Goal: Find specific page/section

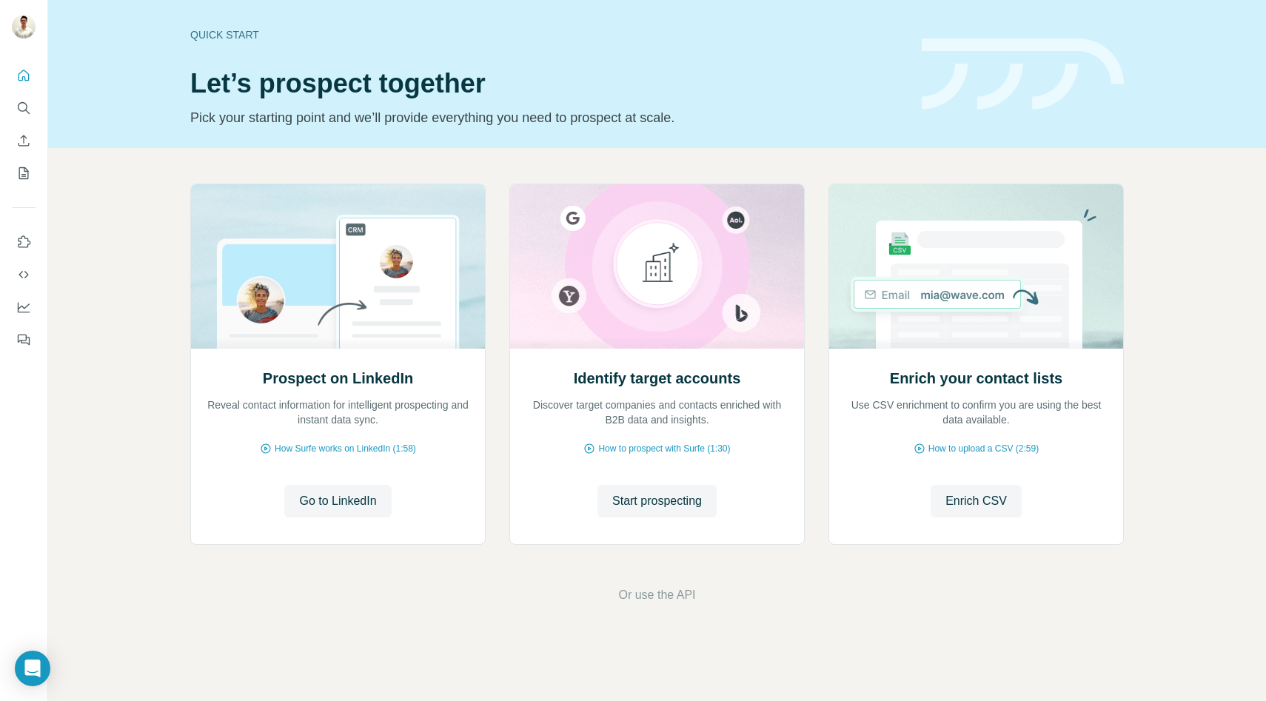
click at [41, 420] on div at bounding box center [24, 350] width 48 height 701
click at [25, 428] on div at bounding box center [24, 350] width 48 height 701
click at [24, 110] on icon "Search" at bounding box center [23, 107] width 10 height 10
